Goal: Navigation & Orientation: Find specific page/section

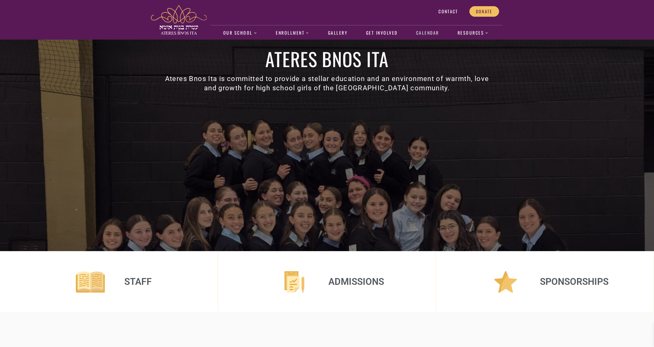
click at [433, 32] on link "Calendar" at bounding box center [427, 33] width 29 height 14
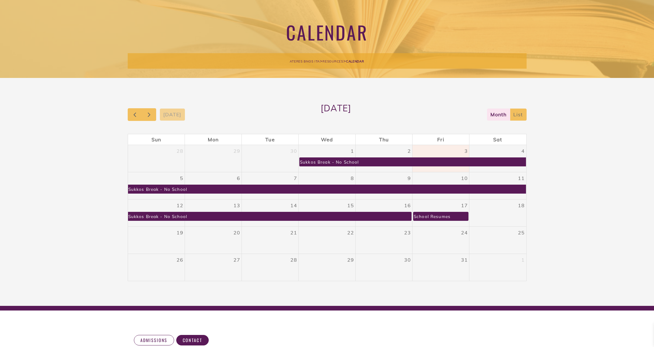
scroll to position [46, 0]
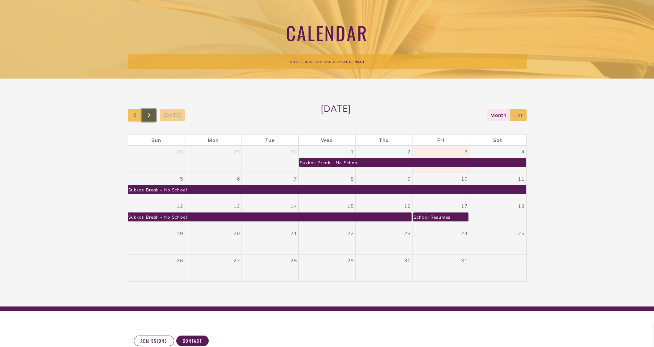
click at [150, 115] on span "button" at bounding box center [148, 115] width 7 height 7
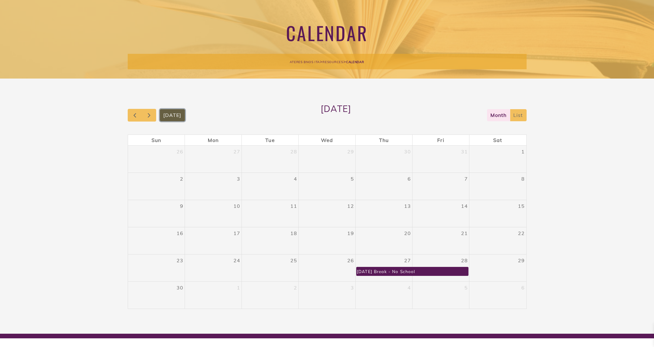
click at [165, 109] on button "today" at bounding box center [172, 115] width 25 height 12
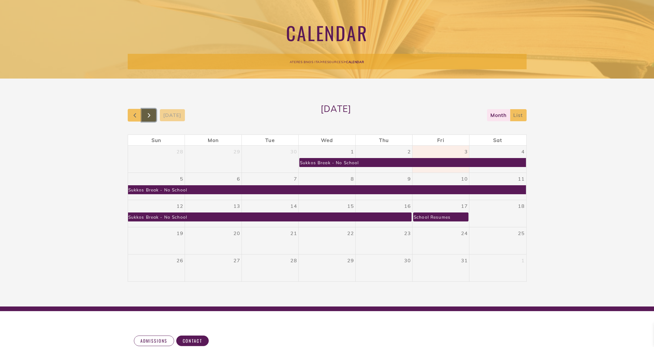
click at [152, 116] on span "button" at bounding box center [148, 115] width 7 height 7
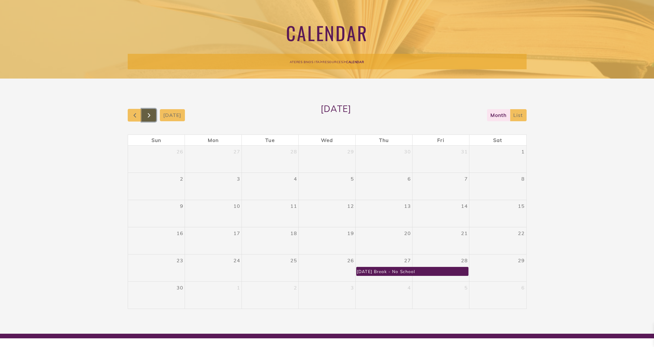
click at [152, 116] on span "button" at bounding box center [148, 115] width 7 height 7
